Goal: Find specific fact: Find specific fact

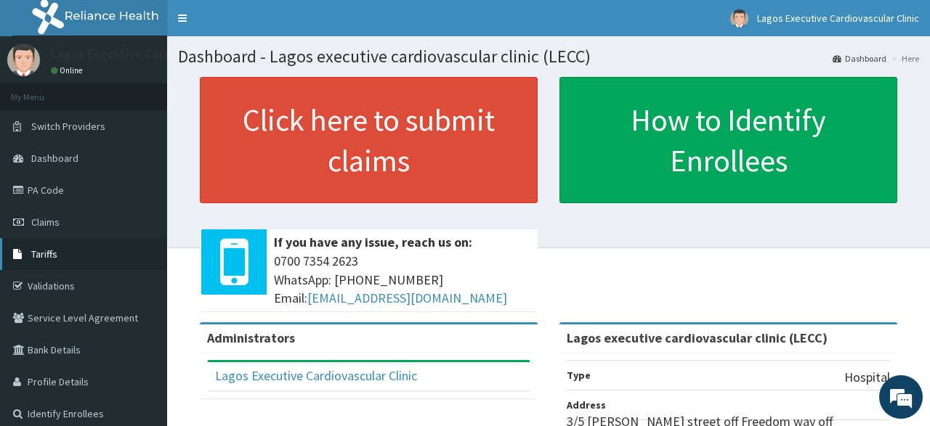
click at [46, 254] on span "Tariffs" at bounding box center [44, 254] width 26 height 13
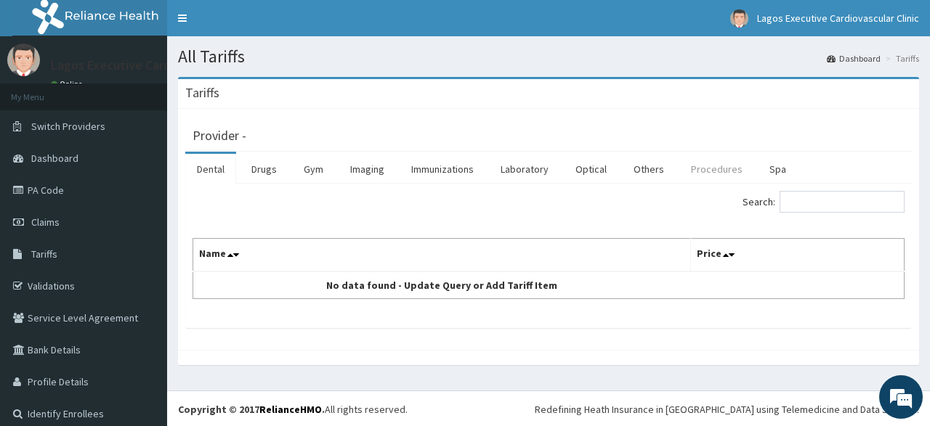
click at [702, 175] on link "Procedures" at bounding box center [716, 169] width 75 height 31
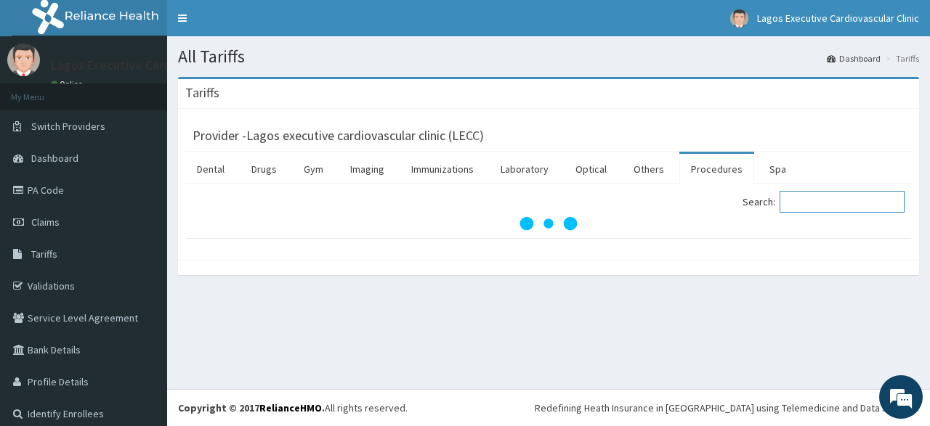
click at [856, 206] on input "Search:" at bounding box center [841, 202] width 125 height 22
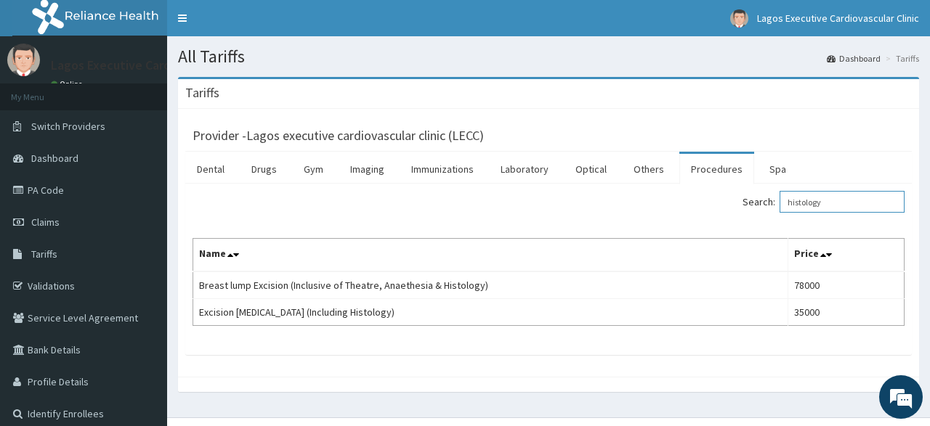
type input "histology"
